Goal: Information Seeking & Learning: Learn about a topic

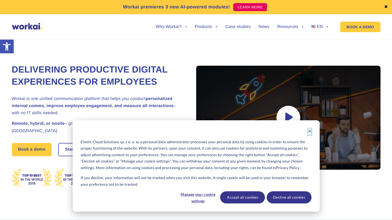
click at [309, 130] on icon "Dismiss cookie banner" at bounding box center [310, 131] width 4 height 4
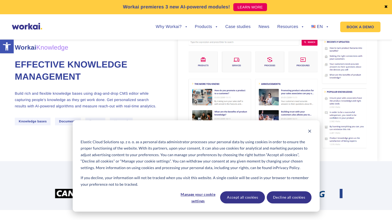
scroll to position [53, 0]
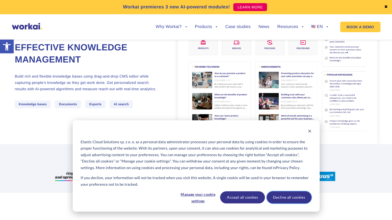
click at [274, 196] on button "Decline all cookies" at bounding box center [289, 197] width 45 height 12
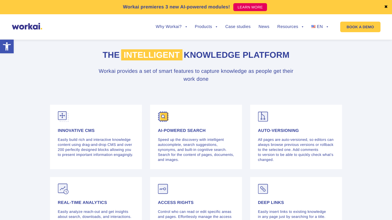
scroll to position [1132, 0]
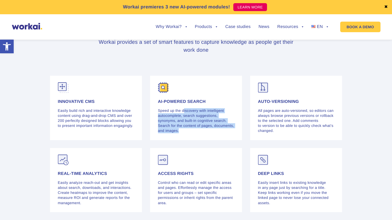
drag, startPoint x: 184, startPoint y: 112, endPoint x: 183, endPoint y: 131, distance: 19.0
click at [183, 131] on p "Speed up the discovery with intelligent autocomplete, search suggestions, synon…" at bounding box center [196, 120] width 76 height 25
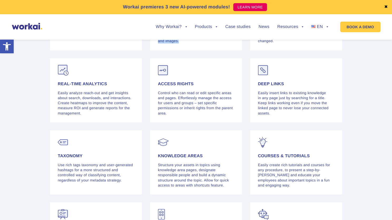
scroll to position [1230, 0]
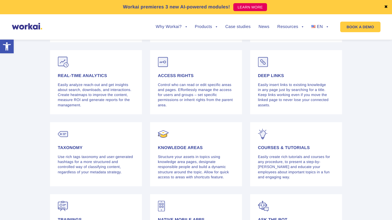
click at [200, 158] on p "Structure your assets in topics using knowledge area pages, designate responsib…" at bounding box center [196, 166] width 76 height 25
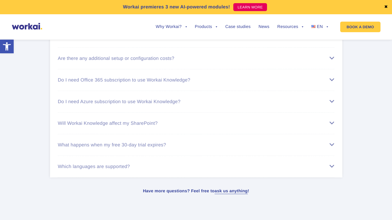
scroll to position [1783, 0]
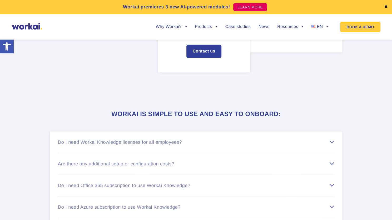
click at [186, 145] on div "Do I need Workai Knowledge licenses for all employees?" at bounding box center [196, 142] width 276 height 6
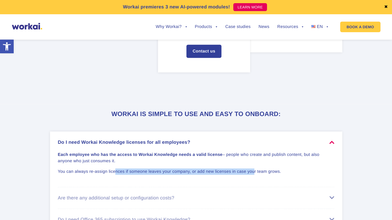
drag, startPoint x: 114, startPoint y: 171, endPoint x: 254, endPoint y: 168, distance: 139.6
click at [254, 168] on div "Each employee who has the access to Workai Knowledge needs a valid license – pe…" at bounding box center [196, 160] width 276 height 30
click at [280, 169] on p "You can always re-assign licences if someone leaves your company, or add new li…" at bounding box center [193, 171] width 270 height 6
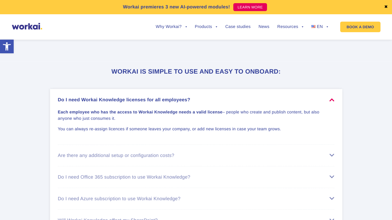
scroll to position [1862, 0]
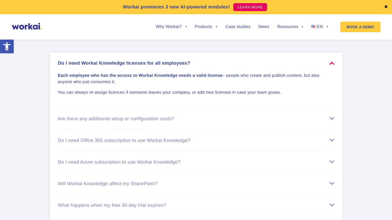
click at [223, 118] on div "Are there any additional setup or configuration costs?" at bounding box center [196, 119] width 276 height 6
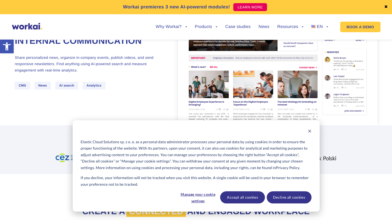
scroll to position [132, 0]
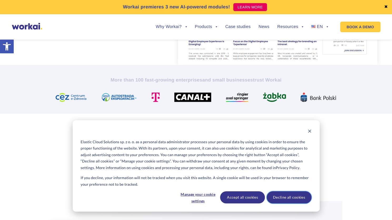
click at [284, 201] on button "Decline all cookies" at bounding box center [289, 197] width 45 height 12
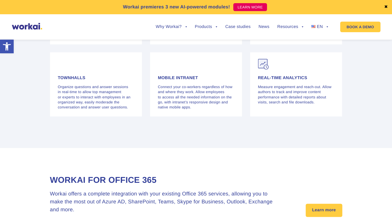
scroll to position [1395, 0]
